Goal: Book appointment/travel/reservation

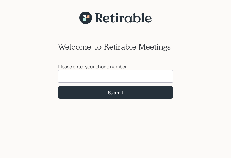
click at [63, 77] on input at bounding box center [116, 76] width 116 height 13
type input "[PHONE_NUMBER]"
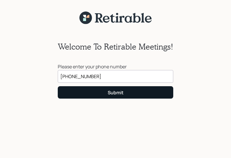
click at [109, 94] on div "Submit" at bounding box center [116, 93] width 16 height 6
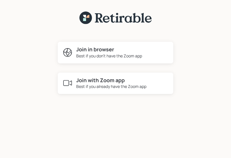
click at [110, 83] on h4 "Join with Zoom app" at bounding box center [111, 80] width 70 height 6
